Goal: Register for event/course

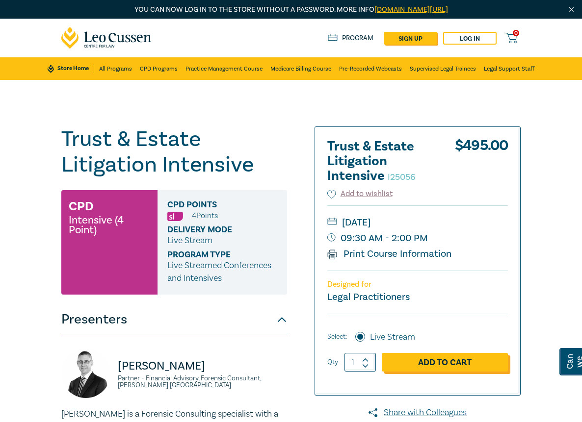
click at [508, 366] on link "Add to Cart" at bounding box center [445, 362] width 126 height 19
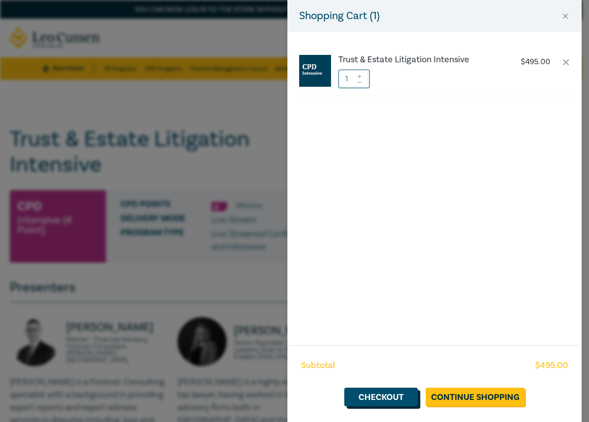
click at [391, 396] on link "Checkout" at bounding box center [381, 397] width 74 height 19
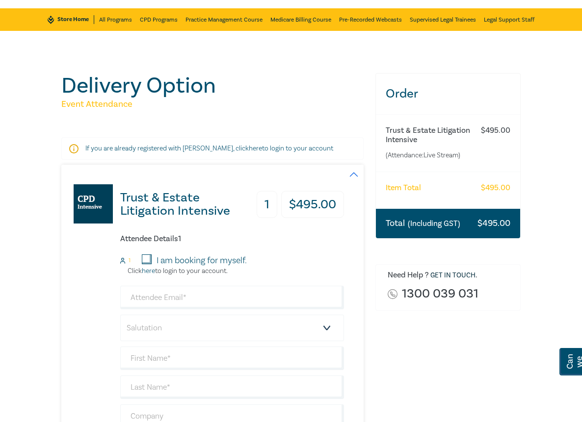
scroll to position [98, 0]
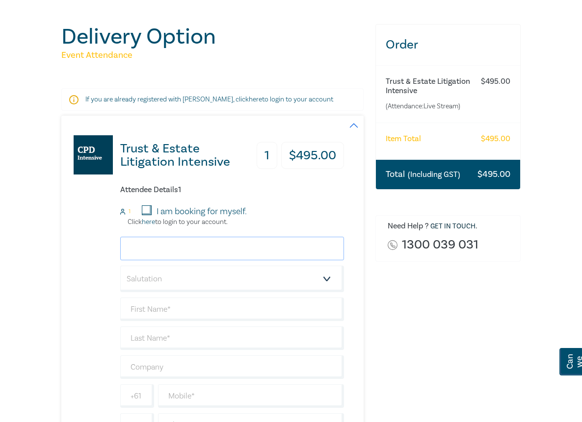
click at [179, 237] on input "email" at bounding box center [232, 249] width 224 height 24
type input "k"
click at [61, 345] on div "Trust & Estate Litigation Intensive 1 $ 495.00 Attendee Details 1 1 I am bookin…" at bounding box center [202, 288] width 283 height 344
click at [156, 237] on input "email" at bounding box center [232, 249] width 224 height 24
paste input "kiki@mcnabstarke.com.au"
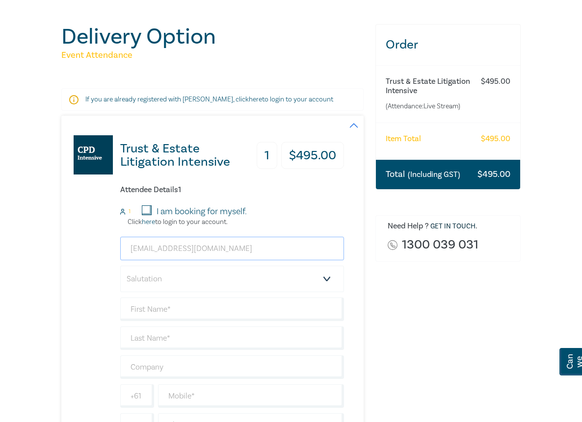
type input "kiki@mcnabstarke.com.au"
click at [138, 270] on select "Salutation Mr. Mrs. Ms. Miss Dr. Prof. Other" at bounding box center [232, 279] width 224 height 26
select select "Ms."
click at [120, 266] on select "Salutation Mr. Mrs. Ms. Miss Dr. Prof. Other" at bounding box center [232, 279] width 224 height 26
click at [138, 306] on input "text" at bounding box center [232, 310] width 224 height 24
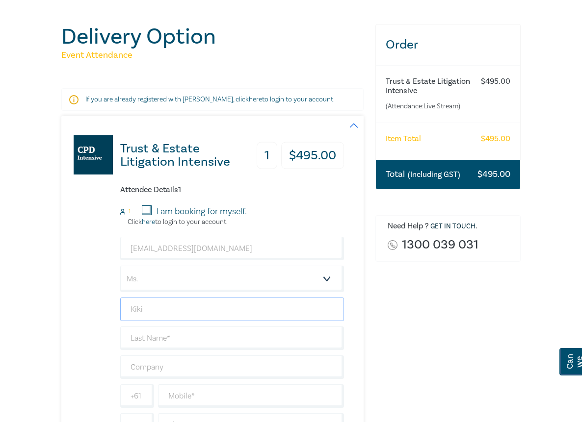
type input "Kiki"
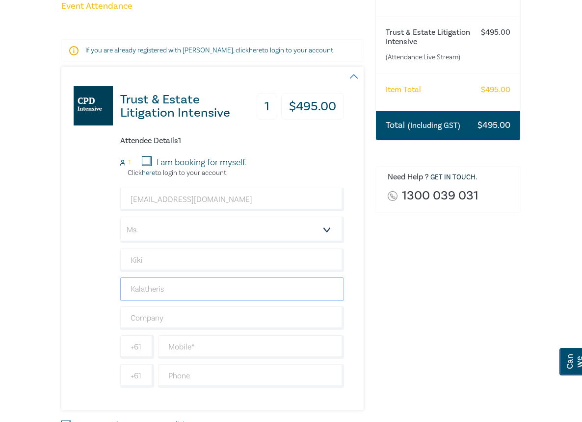
type input "Kalatheris"
click at [417, 316] on div "Order Trust & Estate Litigation Intensive (Attendance: Live Stream ) $ 495.00 I…" at bounding box center [447, 230] width 157 height 510
click at [134, 313] on input "text" at bounding box center [232, 319] width 224 height 24
type input "[PERSON_NAME] and [PERSON_NAME] Lawyers"
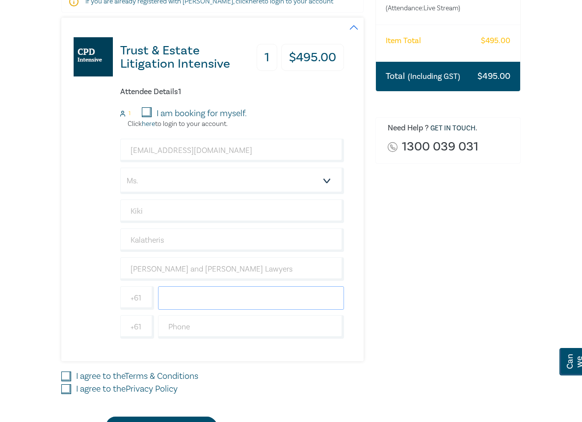
click at [158, 286] on input "text" at bounding box center [251, 298] width 186 height 24
type input "0396709691"
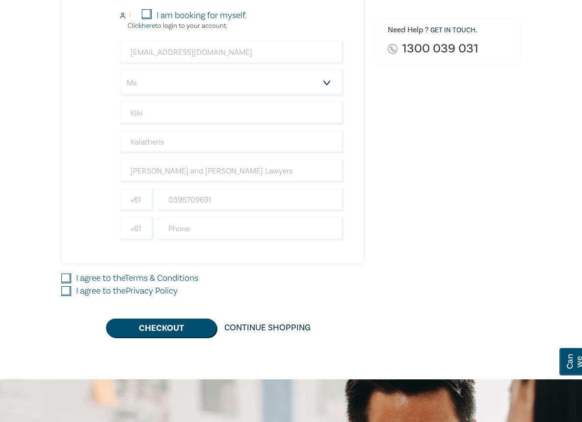
click at [61, 274] on input "I agree to the Terms & Conditions" at bounding box center [66, 279] width 10 height 10
checkbox input "true"
click at [61, 286] on input "I agree to the Privacy Policy" at bounding box center [66, 291] width 10 height 10
checkbox input "true"
click at [156, 324] on button "Checkout" at bounding box center [161, 328] width 110 height 19
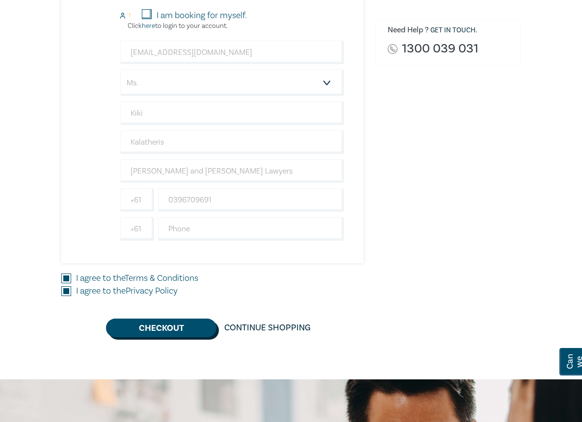
scroll to position [0, 0]
